Goal: Find specific page/section: Find specific page/section

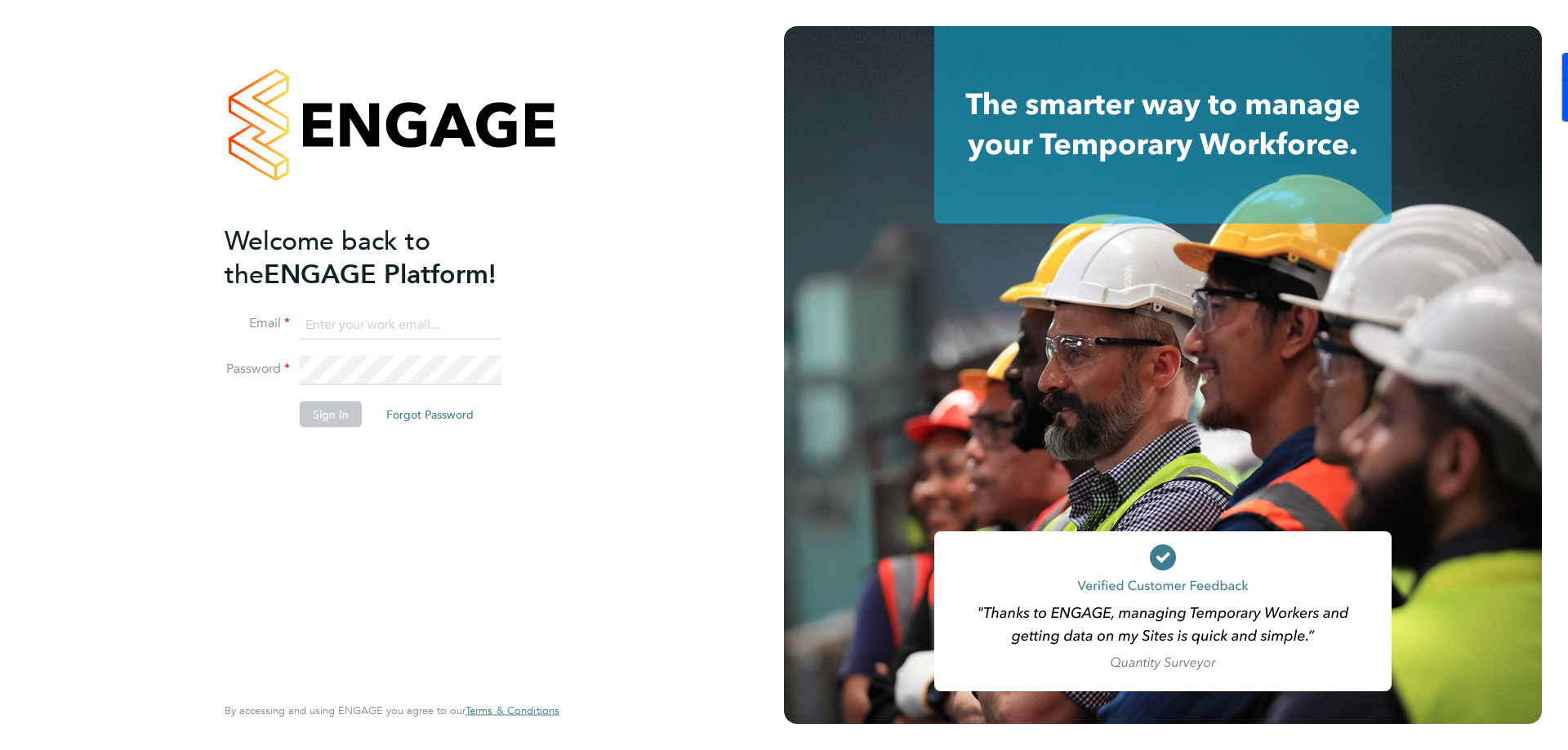
type input "[PERSON_NAME][EMAIL_ADDRESS][DOMAIN_NAME]"
click at [139, 338] on div "Welcome back to the ENGAGE Platform! Email [PERSON_NAME][EMAIL_ADDRESS][DOMAIN_…" at bounding box center [392, 375] width 784 height 750
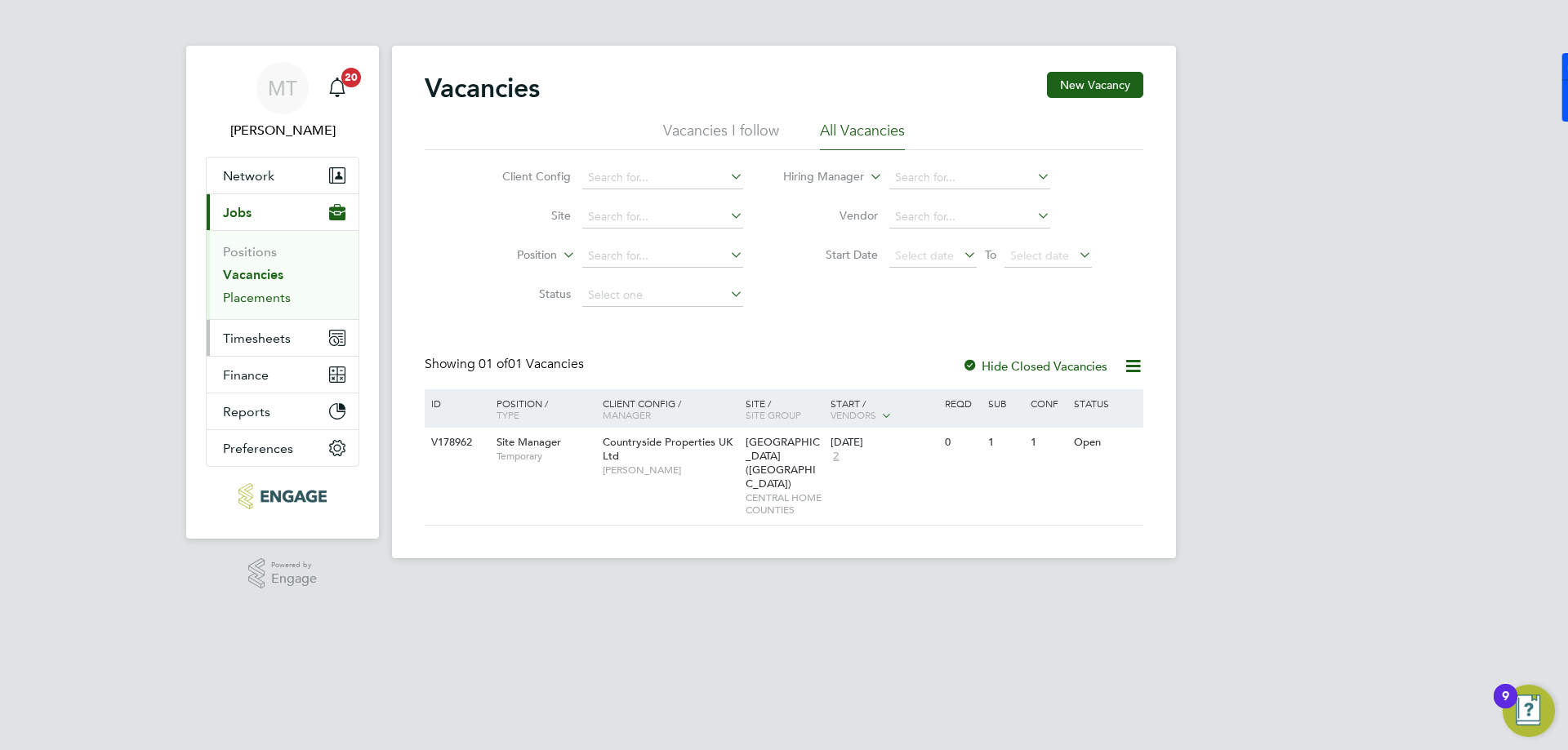
drag, startPoint x: 256, startPoint y: 301, endPoint x: 267, endPoint y: 320, distance: 22.0
click at [256, 301] on link "Placements" at bounding box center [257, 297] width 68 height 16
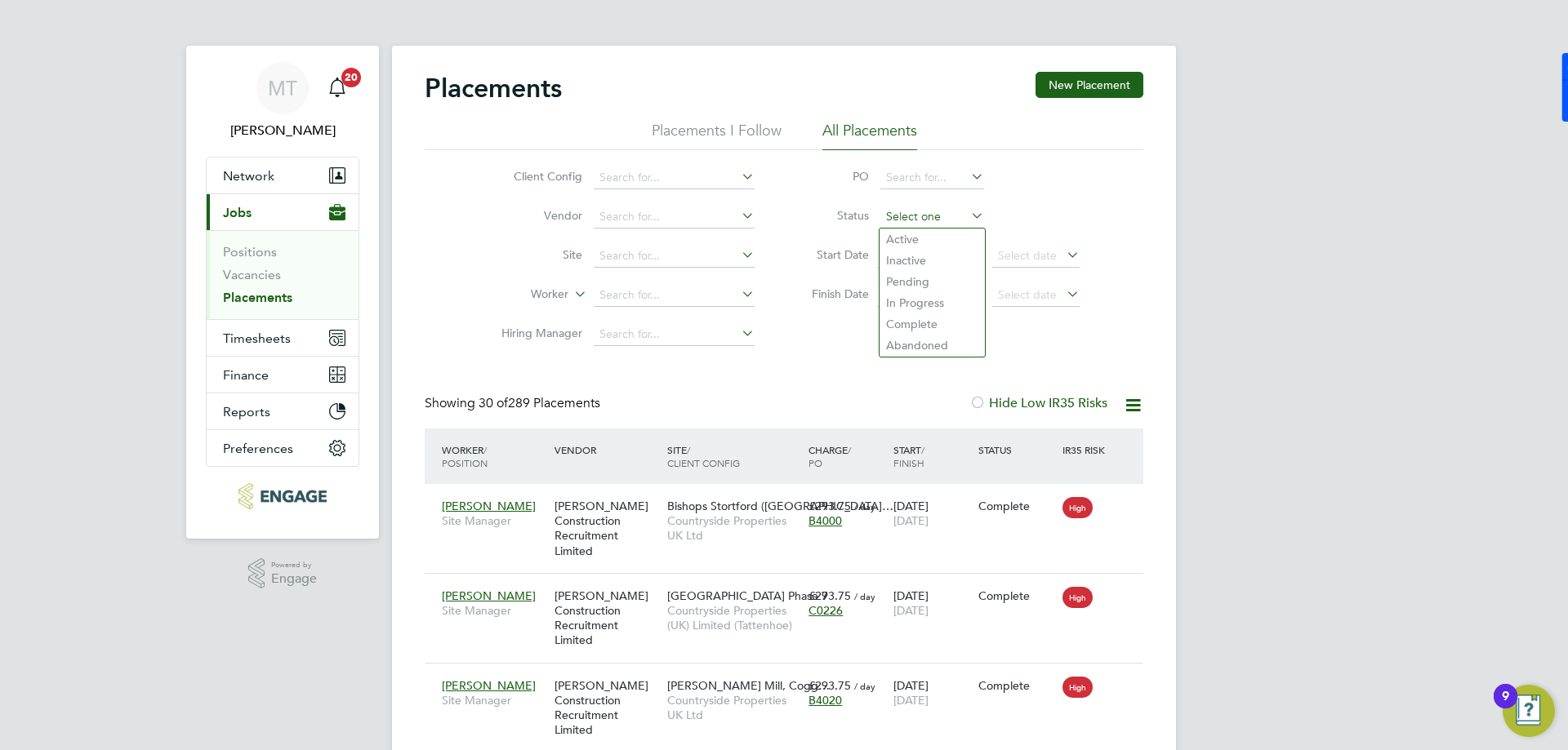
click at [921, 220] on input at bounding box center [931, 217] width 103 height 23
click at [924, 242] on li "Active" at bounding box center [931, 238] width 105 height 21
type input "Active"
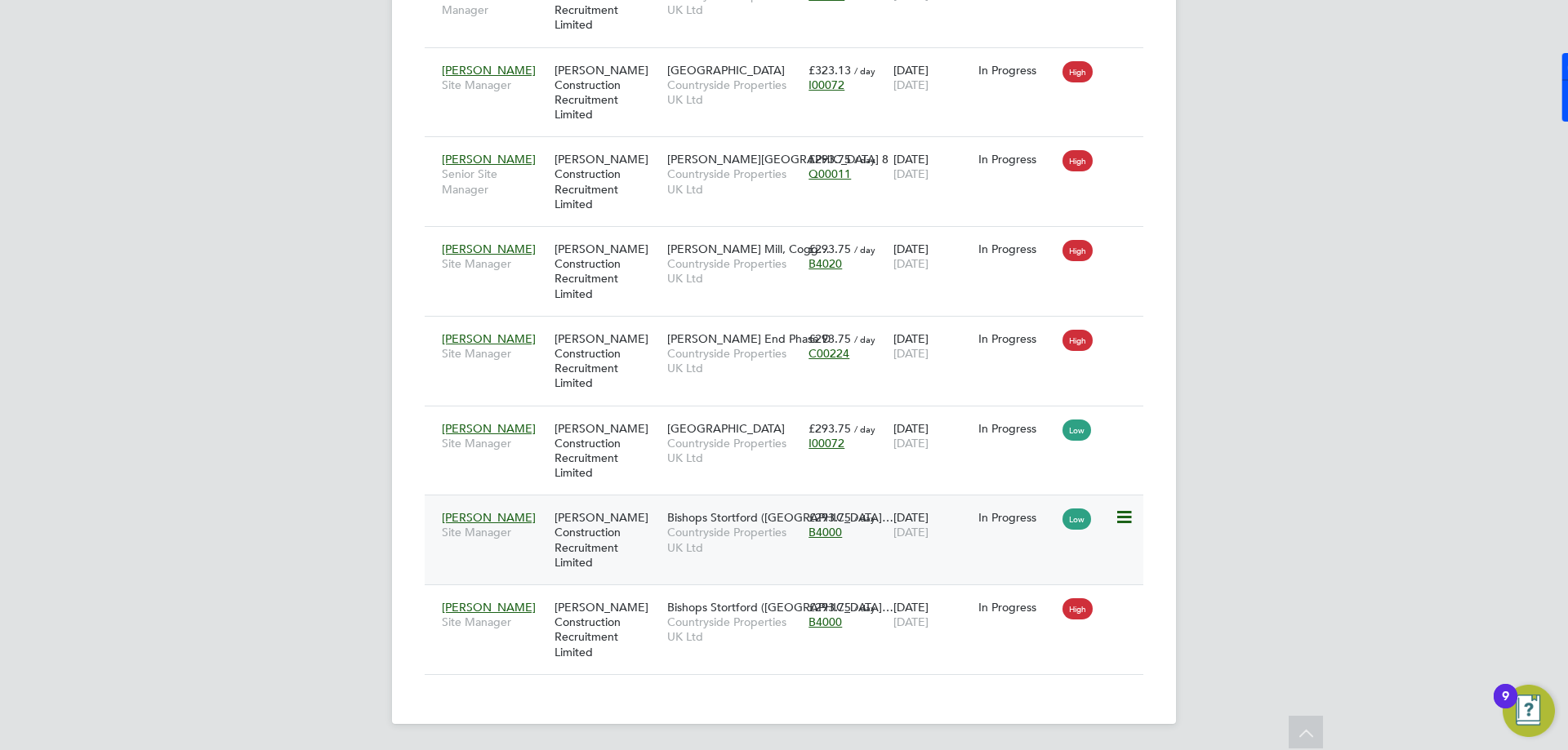
click at [621, 579] on div "Nick Eyre Site Manager Andrew Construction Recruitment Limited Bishops Stortfor…" at bounding box center [784, 540] width 718 height 90
